Goal: Find contact information: Find contact information

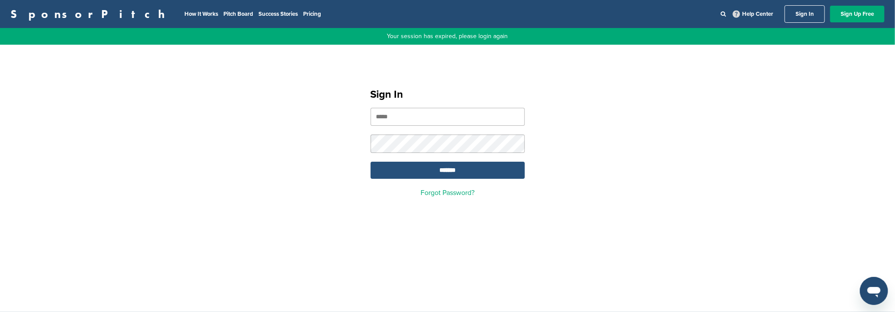
type input "**********"
click at [468, 173] on input "*******" at bounding box center [447, 170] width 154 height 17
click at [455, 171] on input "*******" at bounding box center [447, 170] width 154 height 17
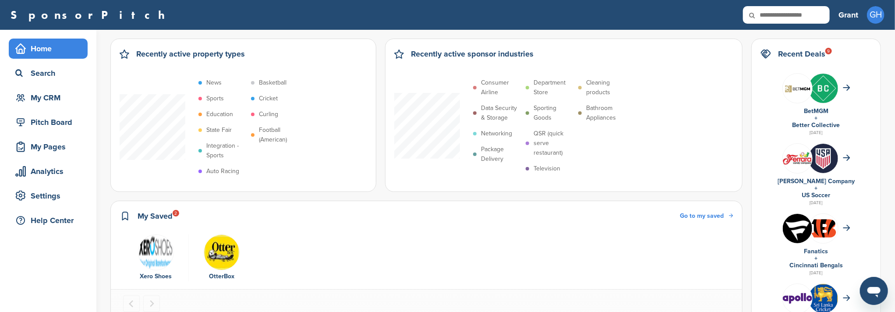
click at [757, 17] on icon at bounding box center [758, 15] width 30 height 18
click at [766, 17] on icon at bounding box center [758, 15] width 30 height 18
click at [780, 14] on input "text" at bounding box center [786, 15] width 87 height 18
type input "*****"
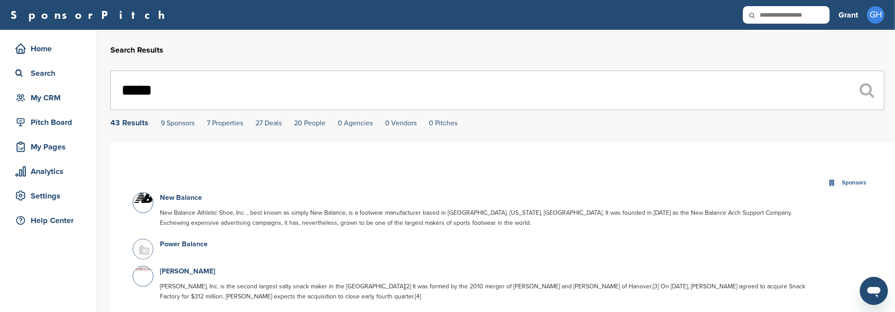
scroll to position [116, 0]
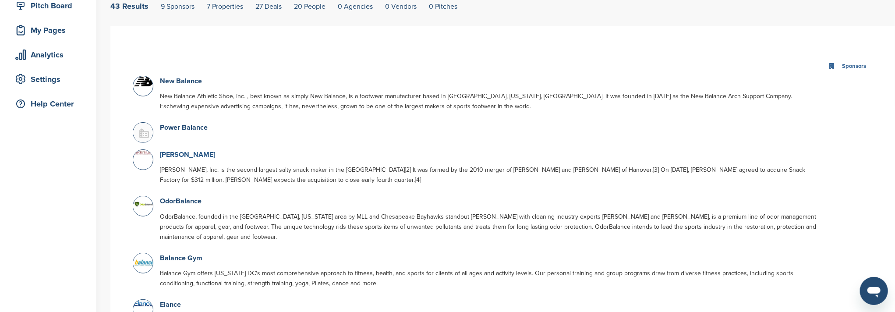
click at [199, 155] on link "Snyders-Lance Snacks" at bounding box center [187, 154] width 55 height 9
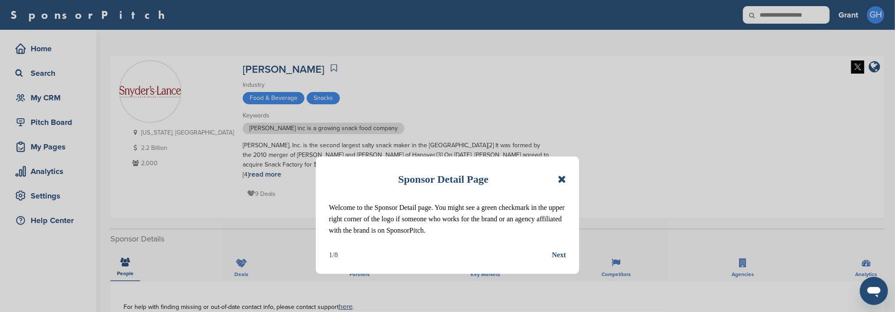
click at [562, 181] on icon at bounding box center [561, 179] width 8 height 11
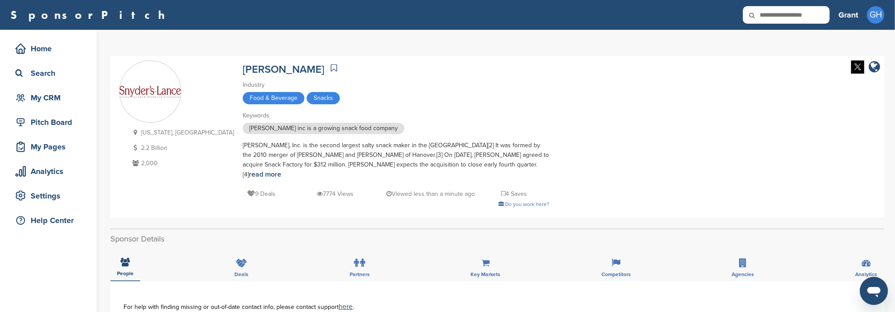
scroll to position [175, 0]
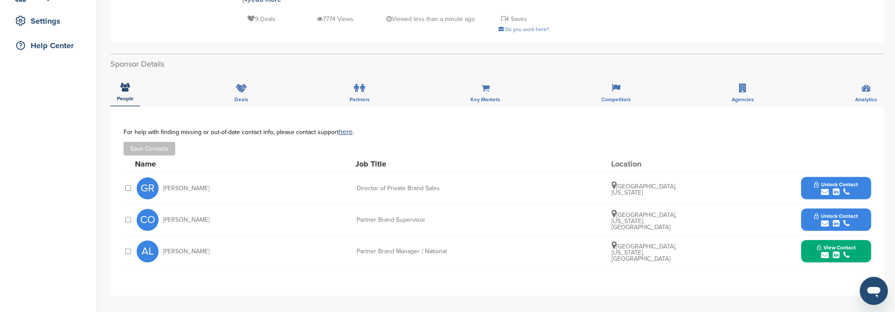
click at [809, 242] on button "View Contact" at bounding box center [836, 251] width 60 height 26
click at [815, 213] on span "Unlock Contact" at bounding box center [835, 216] width 43 height 6
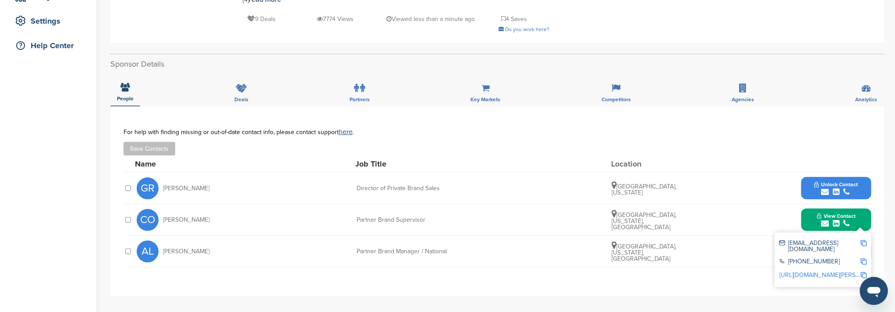
click at [787, 240] on div "cohler@snyderslance.com" at bounding box center [819, 246] width 81 height 12
click at [863, 240] on img at bounding box center [863, 243] width 6 height 6
drag, startPoint x: 164, startPoint y: 210, endPoint x: 260, endPoint y: 204, distance: 95.6
click at [260, 204] on div "CO Cindy Ohler Partner Brand Supervisor Hanover, Pennsylvania, United States Vi…" at bounding box center [504, 219] width 734 height 31
copy span "Cindy Ohler"
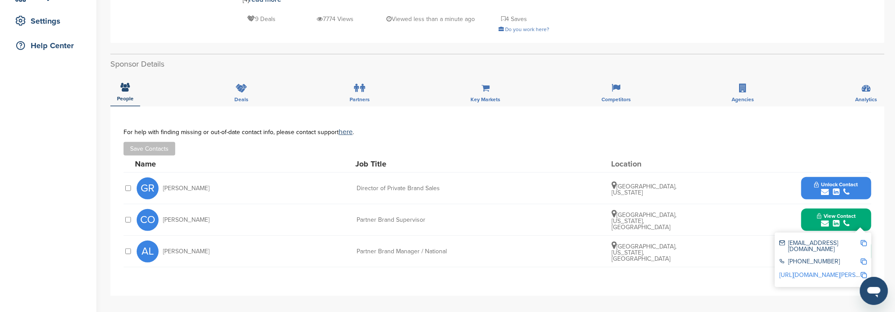
click at [695, 263] on div "**********" at bounding box center [497, 200] width 774 height 189
drag, startPoint x: 162, startPoint y: 243, endPoint x: 218, endPoint y: 240, distance: 55.7
click at [218, 240] on div "AL Alison Leen" at bounding box center [185, 251] width 96 height 22
drag, startPoint x: 186, startPoint y: 242, endPoint x: 508, endPoint y: 245, distance: 321.9
click at [508, 245] on div "AL Alison Leen Partner Brand Manager / National Portland, Maine, United States …" at bounding box center [504, 251] width 734 height 31
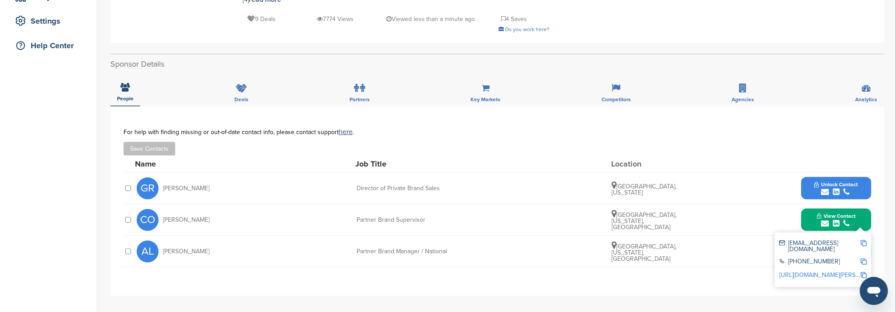
click at [732, 236] on div "AL Alison Leen Partner Brand Manager / National Portland, Maine, United States …" at bounding box center [504, 251] width 734 height 31
click at [890, 216] on div "Sponsor Detail Page Welcome to the Sponsor Detail page. You might see a green c…" at bounding box center [502, 192] width 784 height 674
click at [850, 213] on span "View Contact" at bounding box center [836, 216] width 39 height 6
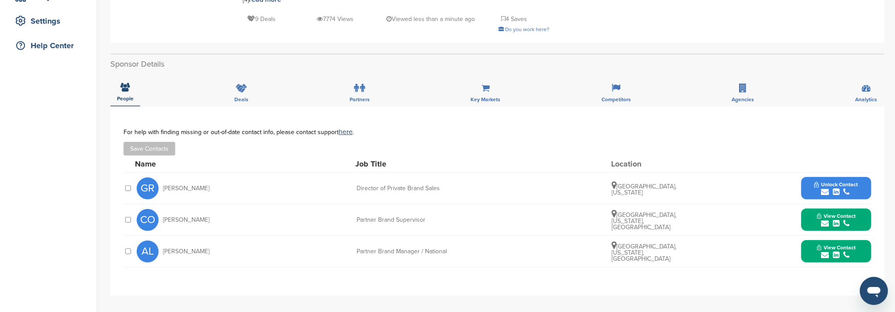
click at [856, 238] on button "View Contact" at bounding box center [836, 251] width 60 height 26
click at [864, 272] on img at bounding box center [863, 275] width 6 height 6
drag, startPoint x: 163, startPoint y: 243, endPoint x: 220, endPoint y: 238, distance: 57.5
click at [220, 240] on div "AL Alison Leen" at bounding box center [185, 251] width 96 height 22
copy span "Alison Leen"
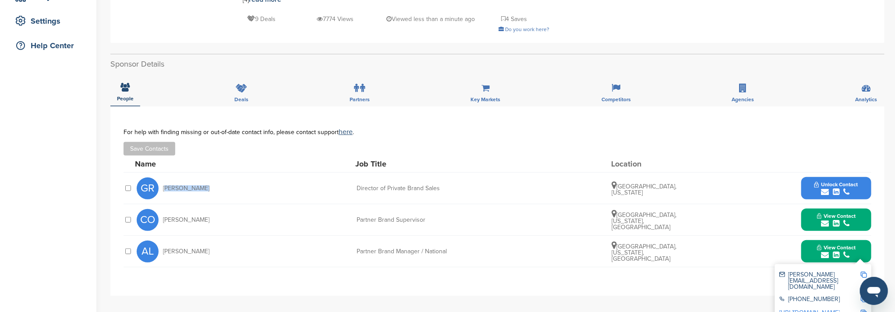
drag, startPoint x: 165, startPoint y: 180, endPoint x: 215, endPoint y: 177, distance: 50.0
click at [215, 177] on div "GR Gordon Rider" at bounding box center [185, 188] width 96 height 22
copy span "Gordon Rider"
click at [860, 212] on button "View Contact" at bounding box center [836, 220] width 60 height 26
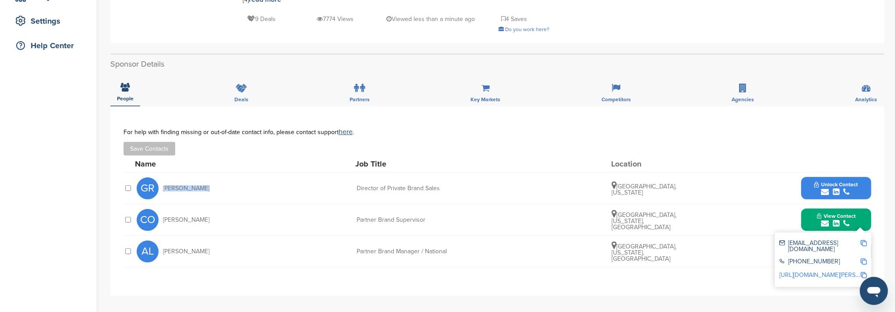
click at [865, 240] on img at bounding box center [863, 243] width 6 height 6
copy span "Gordon Rider"
click at [866, 240] on img at bounding box center [863, 243] width 6 height 6
click at [864, 240] on img at bounding box center [863, 243] width 6 height 6
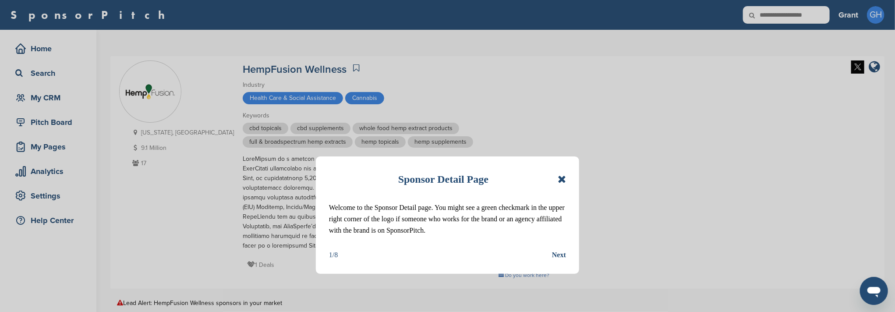
click at [558, 179] on icon at bounding box center [561, 179] width 8 height 11
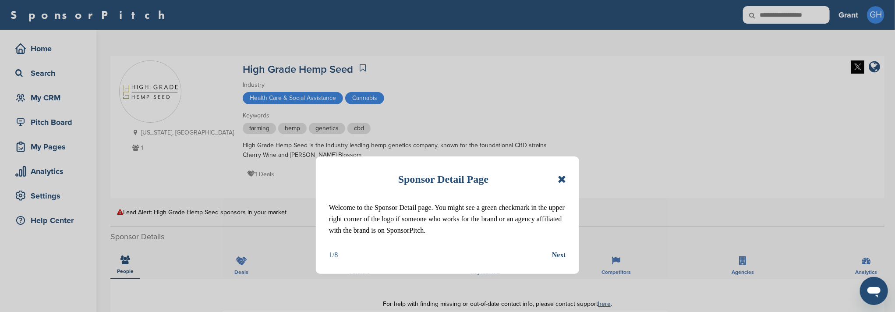
click at [559, 181] on icon at bounding box center [561, 179] width 8 height 11
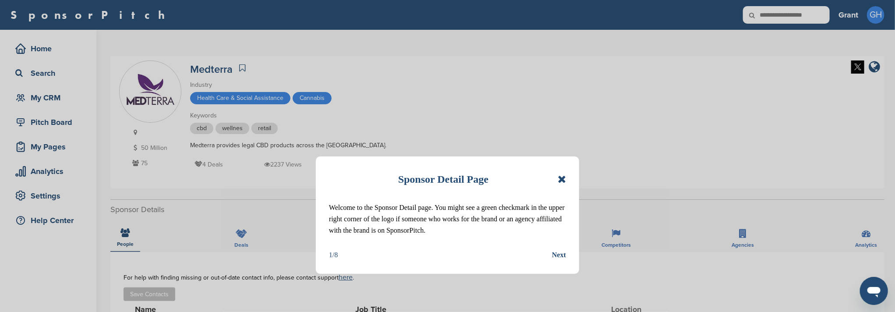
click at [561, 180] on icon at bounding box center [561, 179] width 8 height 11
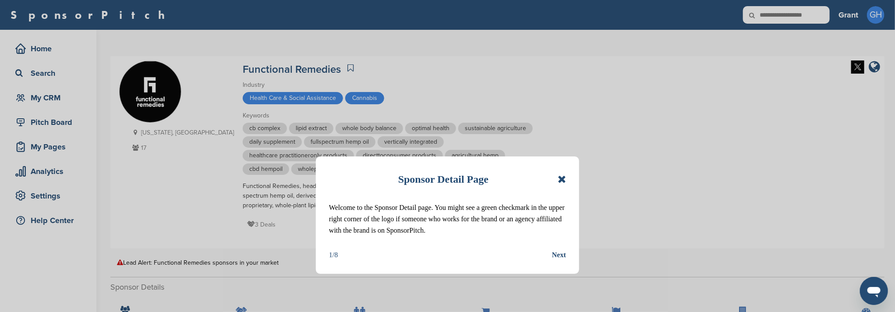
click at [559, 176] on icon at bounding box center [561, 179] width 8 height 11
